Goal: Task Accomplishment & Management: Manage account settings

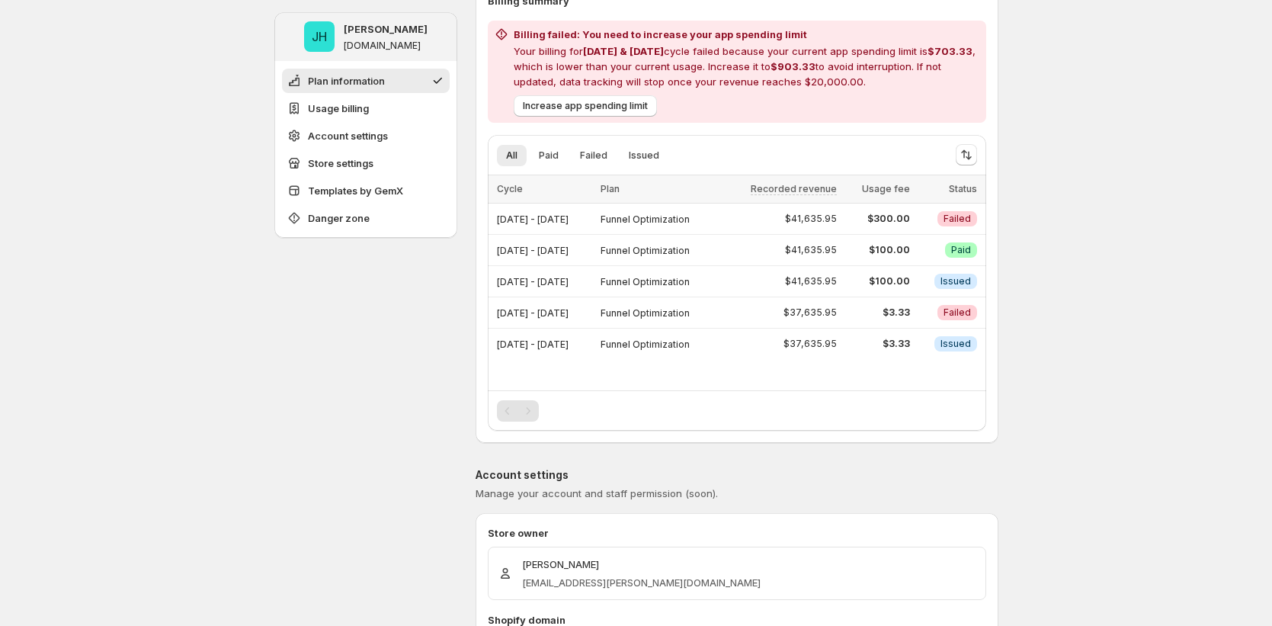
scroll to position [806, 0]
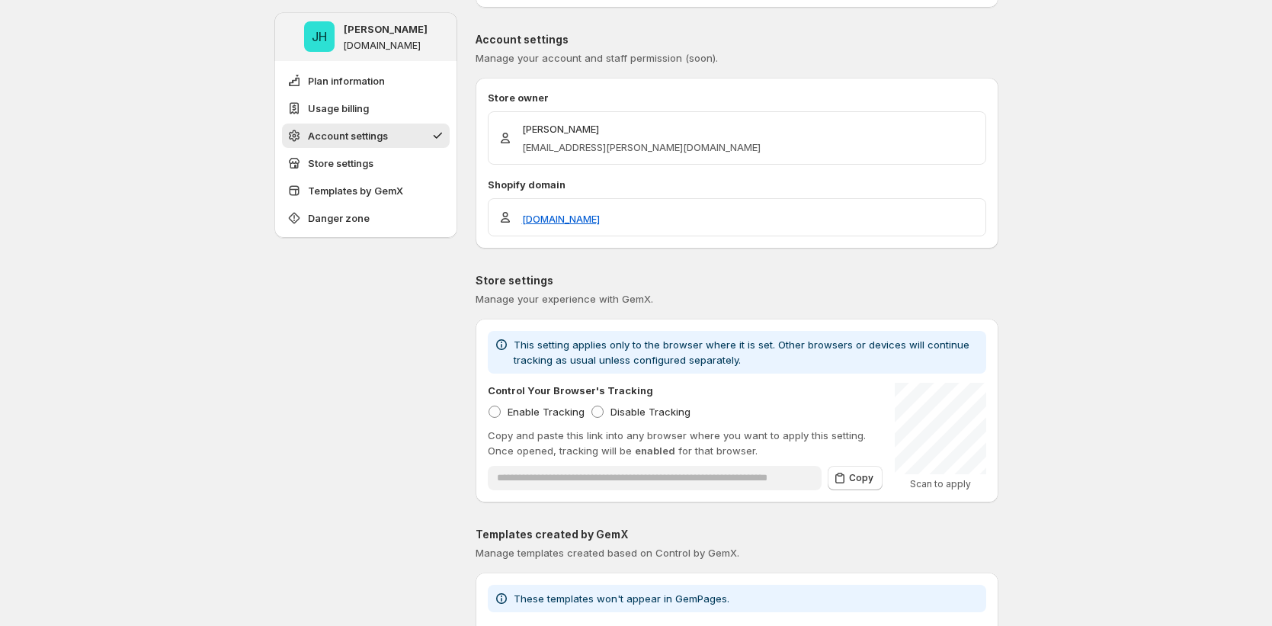
click at [1138, 371] on div "JH [PERSON_NAME] [DOMAIN_NAME] Plan information Usage billing Account settings …" at bounding box center [636, 331] width 1272 height 2275
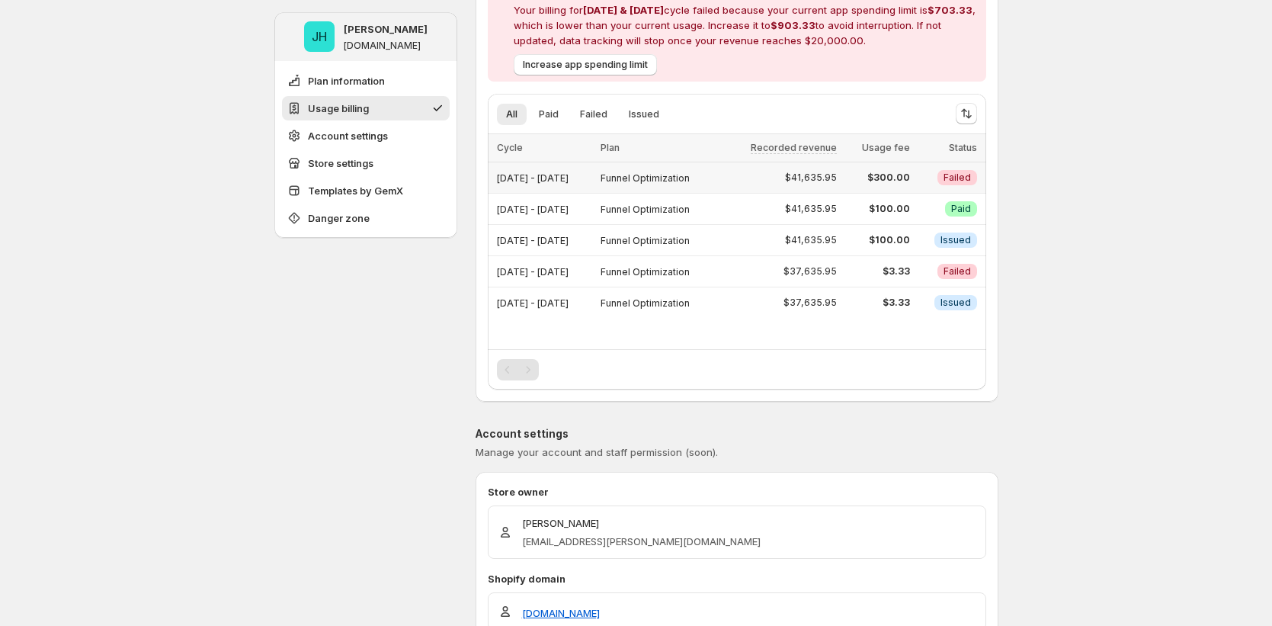
scroll to position [221, 0]
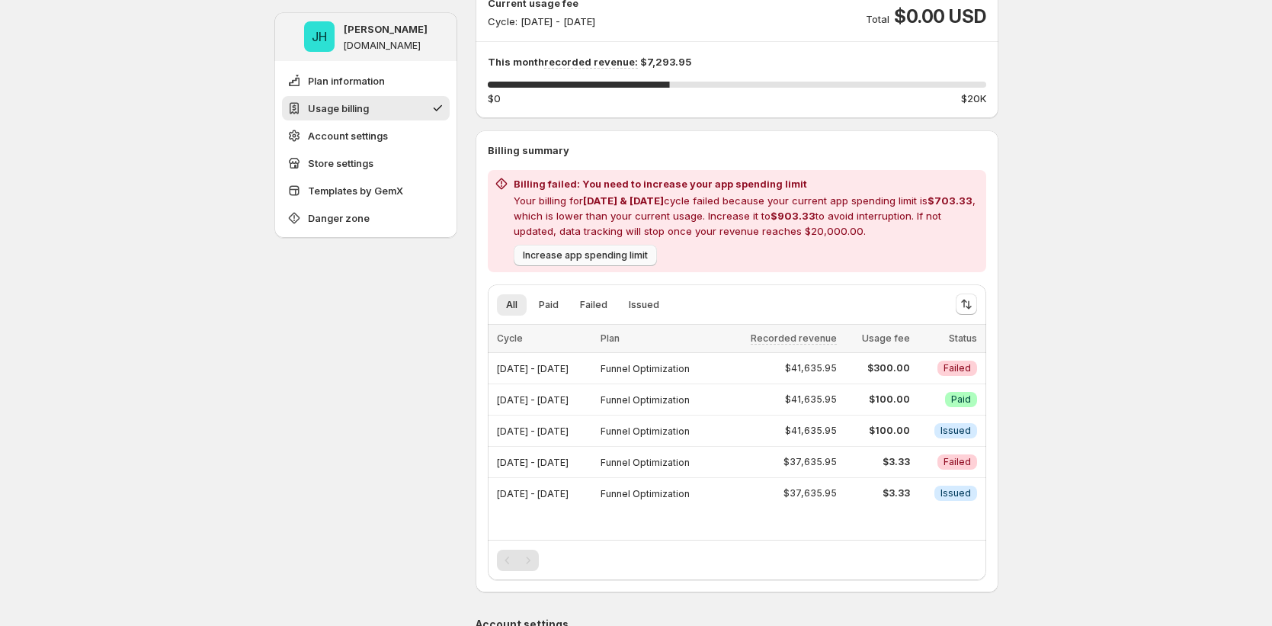
click at [600, 252] on span "Increase app spending limit" at bounding box center [585, 255] width 125 height 12
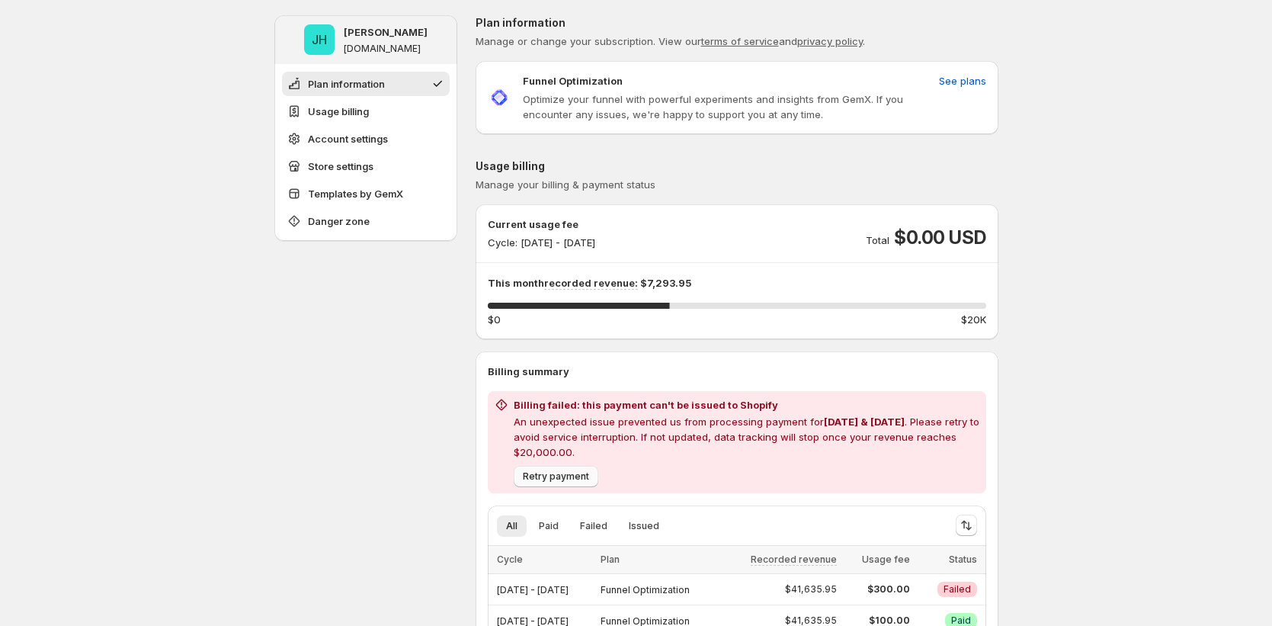
click at [574, 478] on span "Retry payment" at bounding box center [556, 476] width 66 height 12
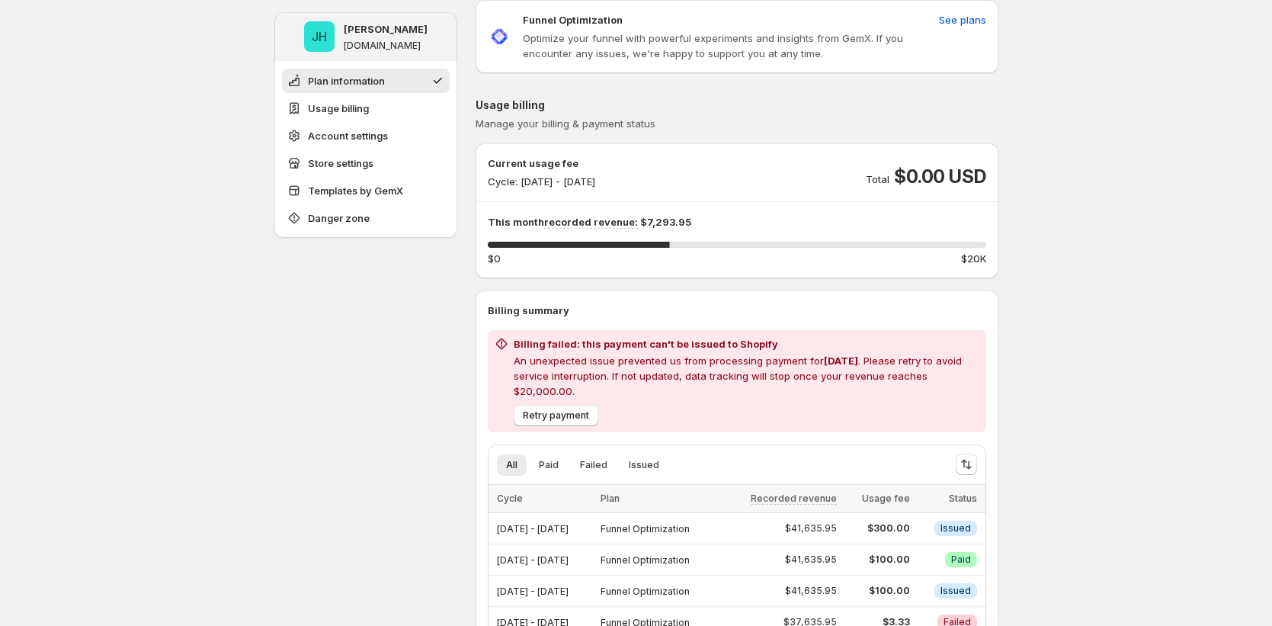
scroll to position [62, 0]
click at [566, 409] on span "Retry payment" at bounding box center [556, 415] width 66 height 12
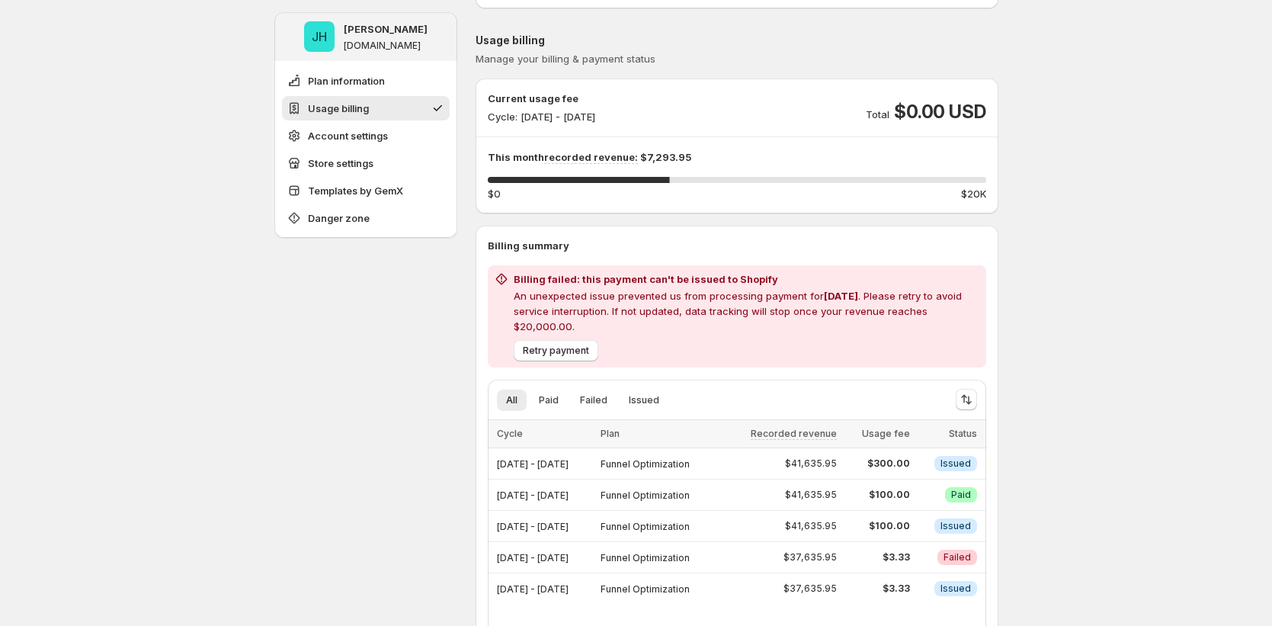
scroll to position [162, 0]
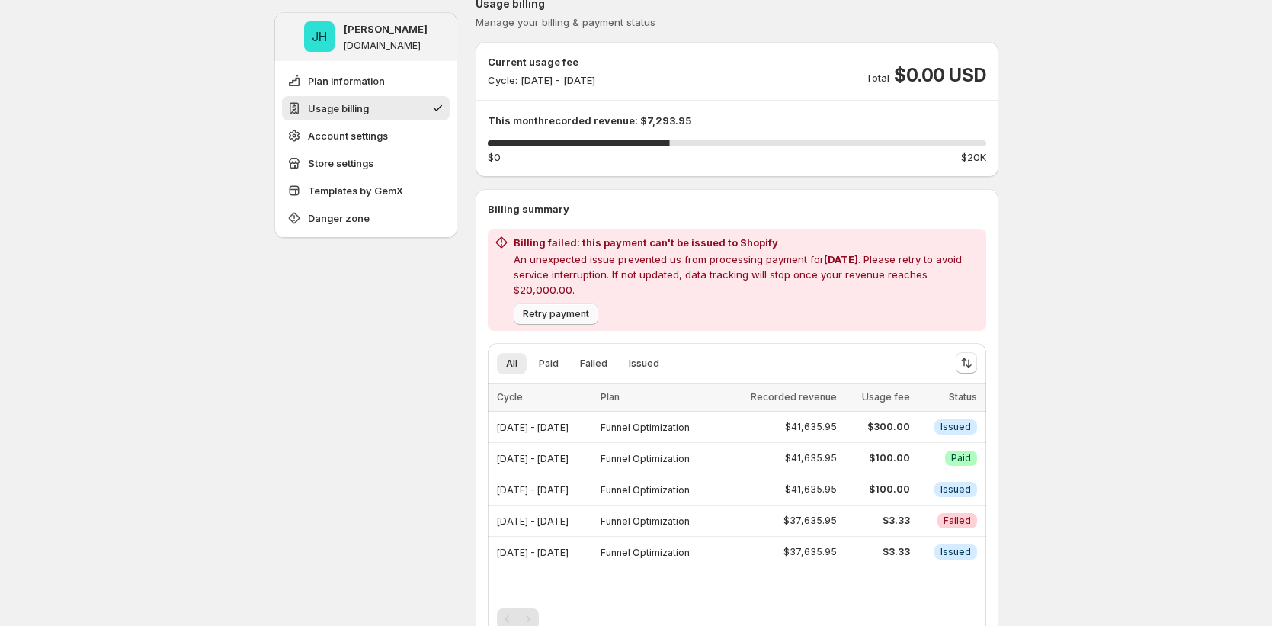
click at [573, 305] on button "Retry payment" at bounding box center [556, 313] width 85 height 21
click at [573, 305] on div "Loading Retry payment" at bounding box center [556, 313] width 85 height 21
click at [573, 305] on button "Retry payment" at bounding box center [556, 313] width 85 height 21
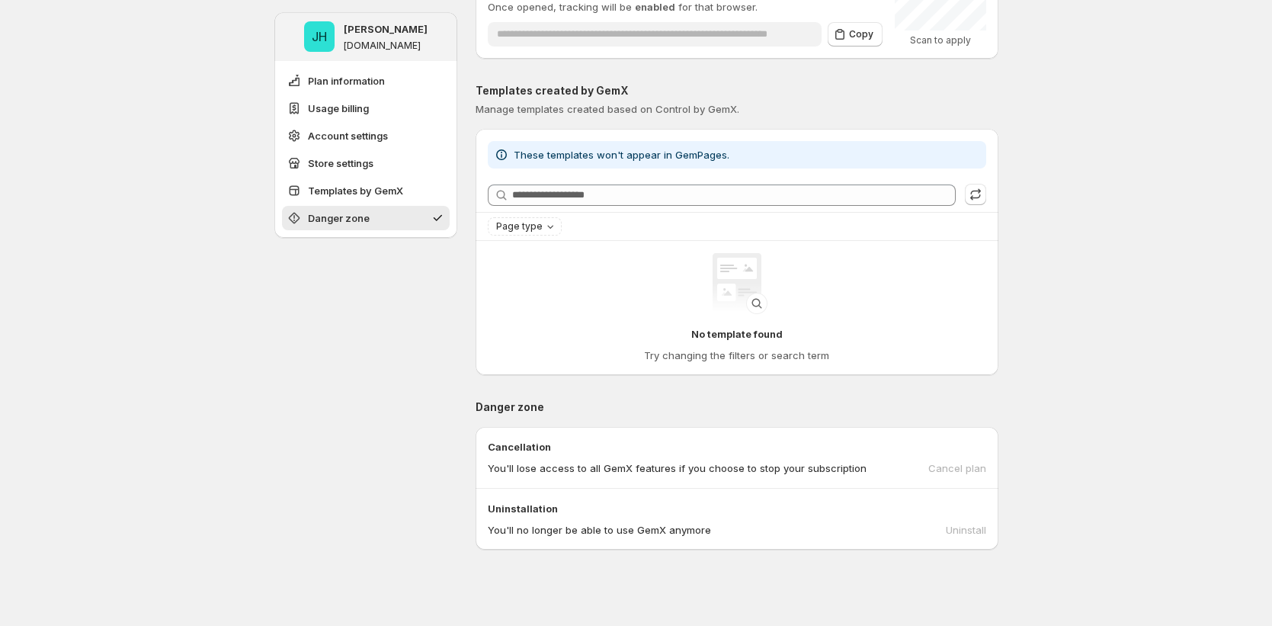
scroll to position [1540, 0]
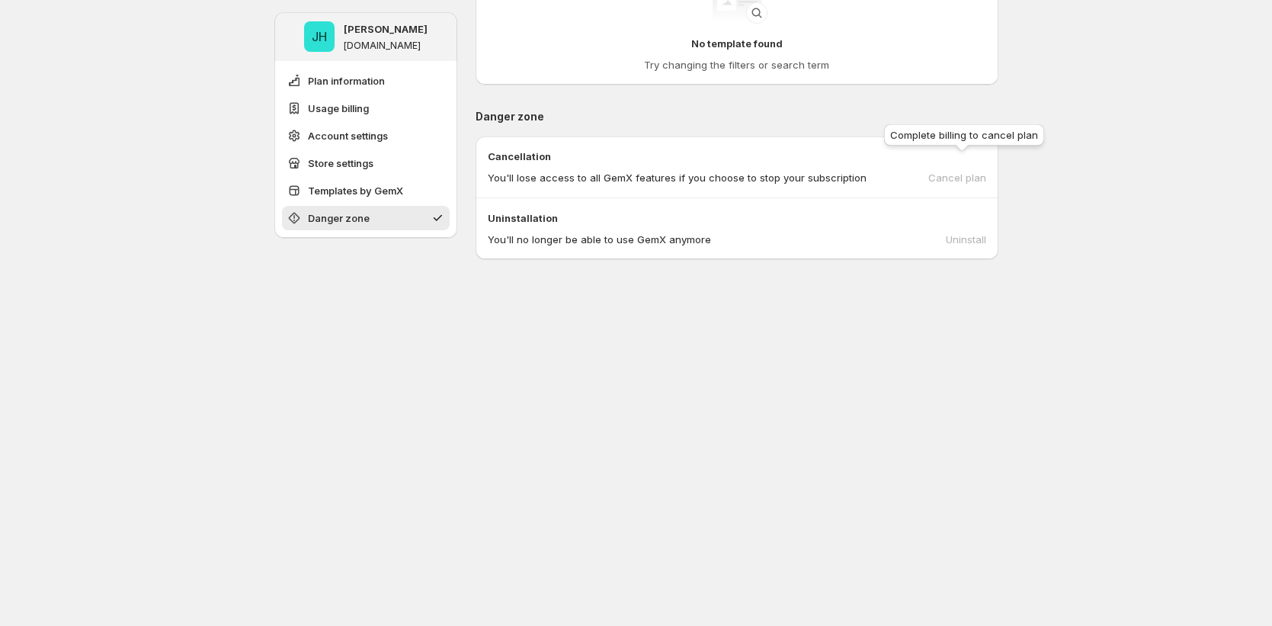
click at [961, 170] on div "Cancel plan" at bounding box center [958, 177] width 58 height 15
click at [963, 232] on div "Uninstall" at bounding box center [966, 239] width 40 height 15
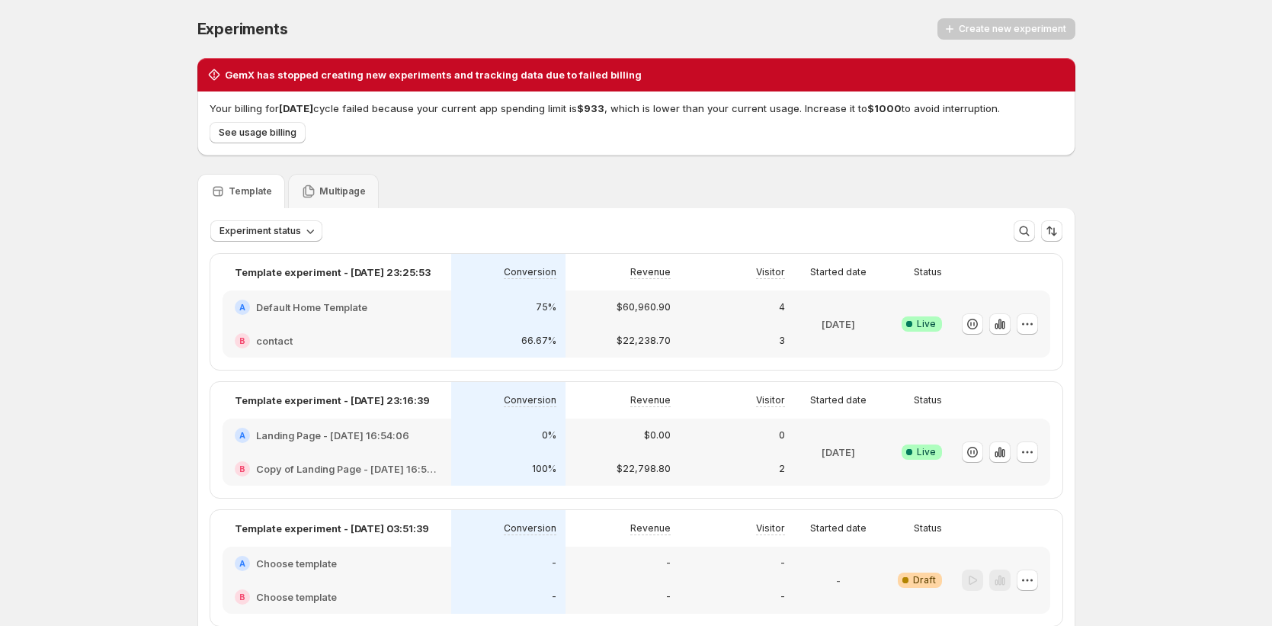
scroll to position [351, 0]
